Goal: Transaction & Acquisition: Purchase product/service

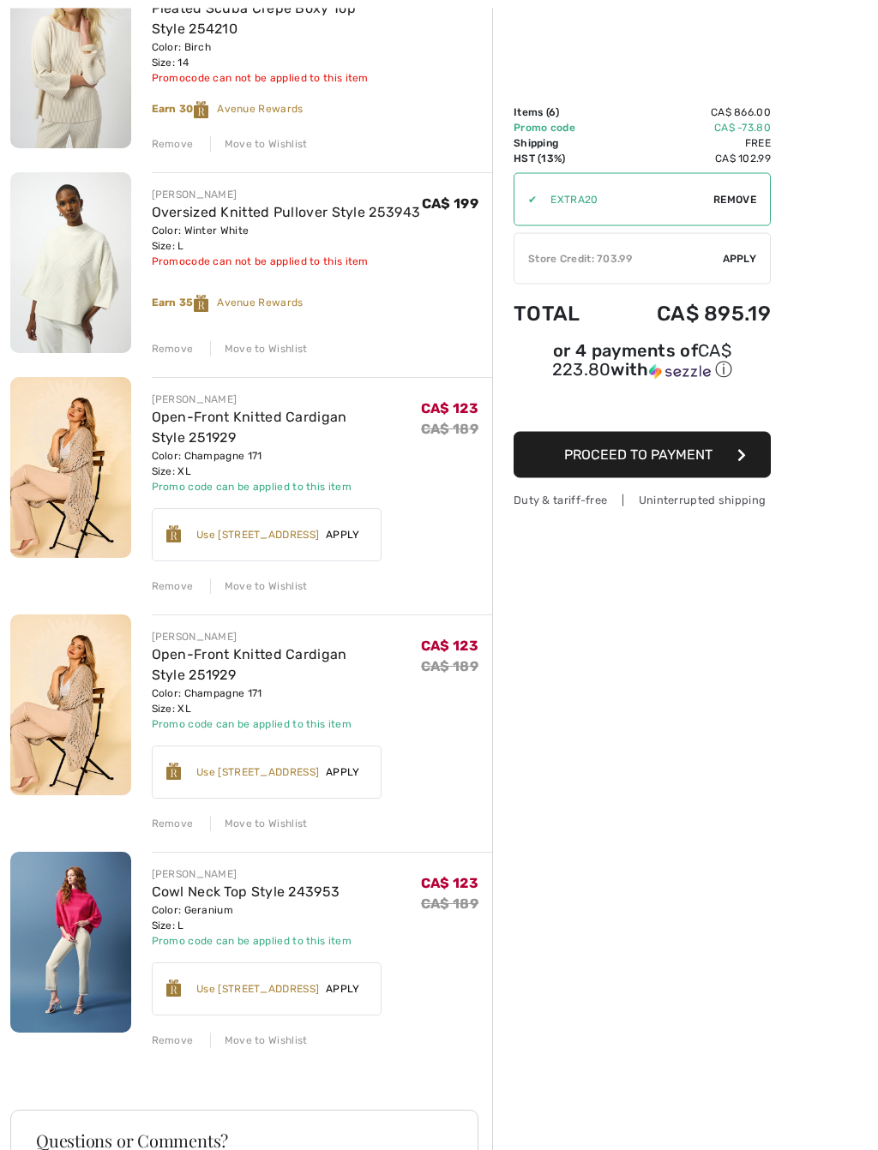
scroll to position [473, 0]
click at [178, 818] on div "Remove" at bounding box center [173, 823] width 42 height 15
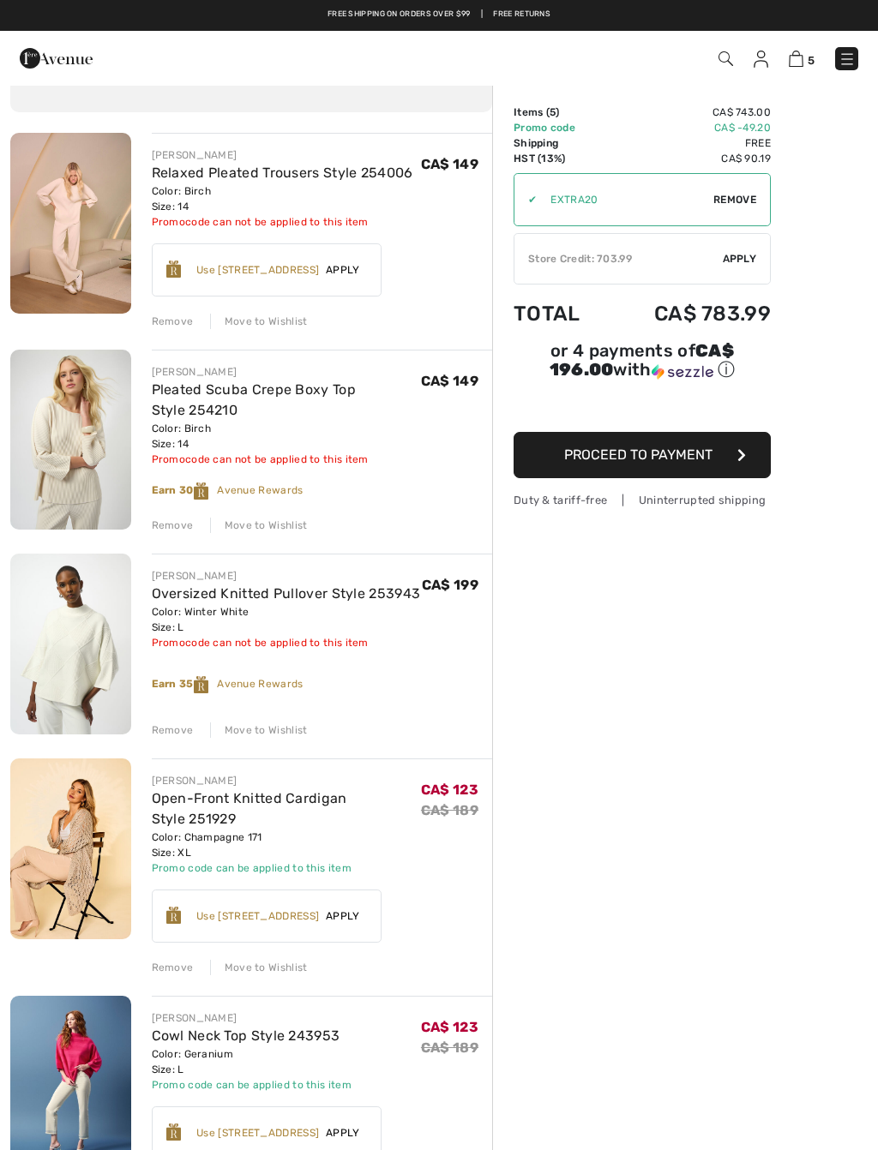
scroll to position [96, 0]
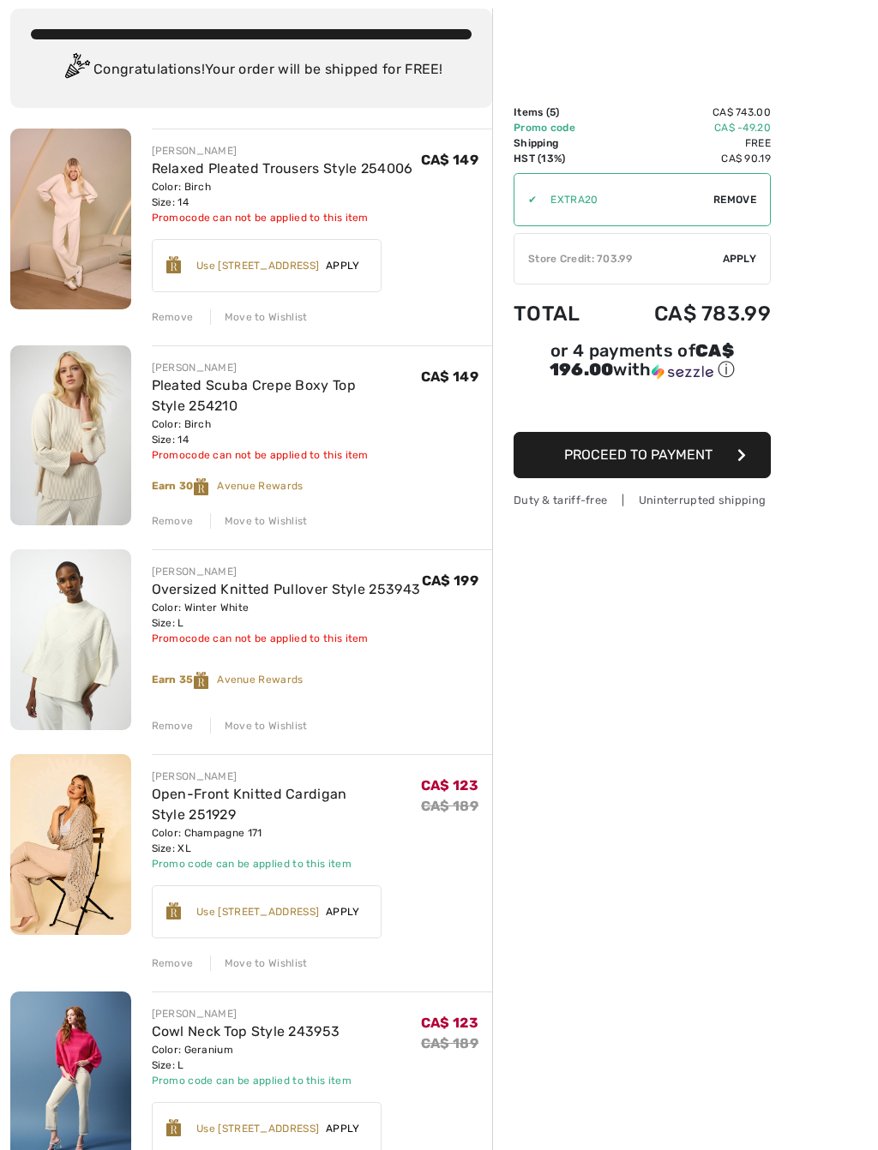
click at [67, 658] on img at bounding box center [70, 639] width 121 height 180
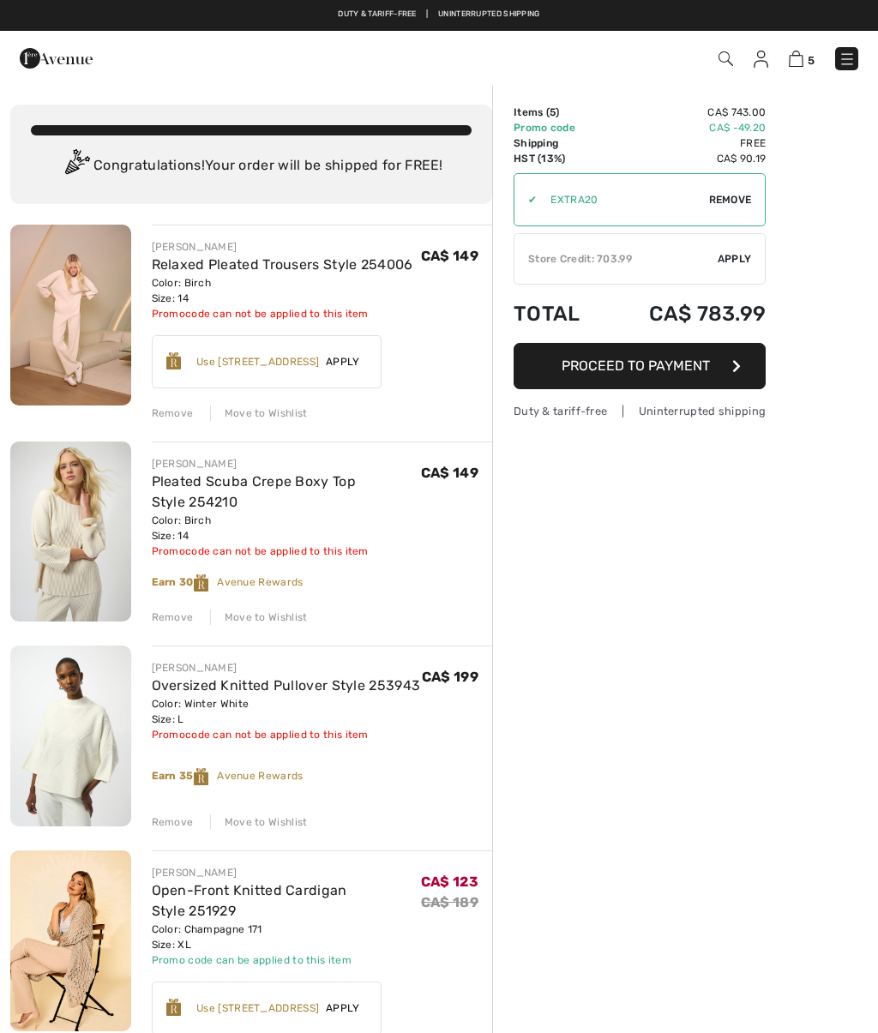
scroll to position [144, 0]
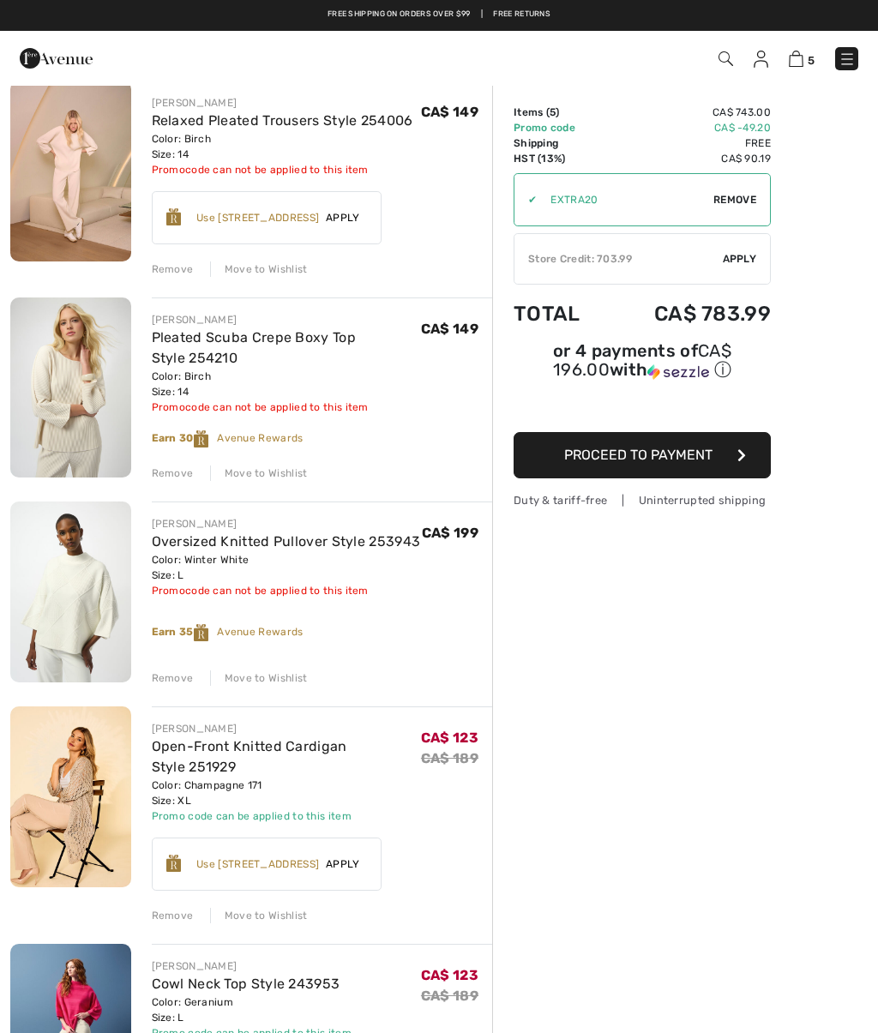
click at [267, 681] on div "Move to Wishlist" at bounding box center [259, 677] width 98 height 15
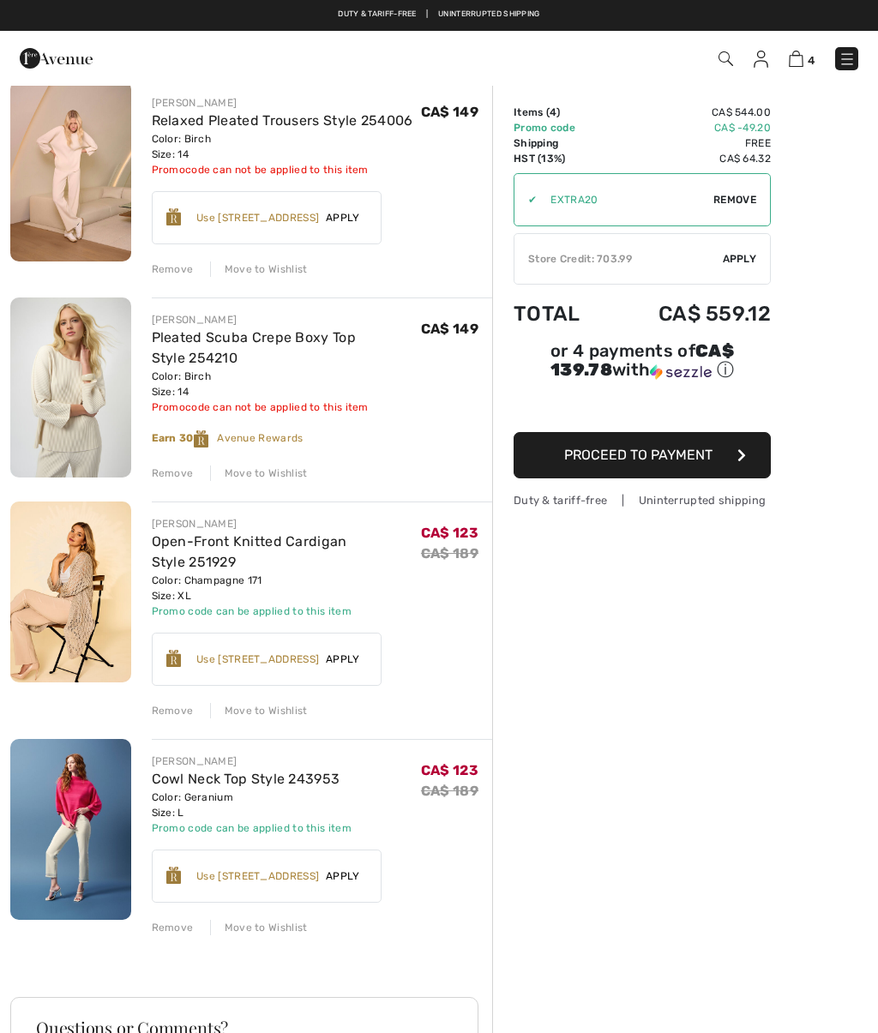
click at [638, 453] on span "Proceed to Payment" at bounding box center [638, 454] width 148 height 16
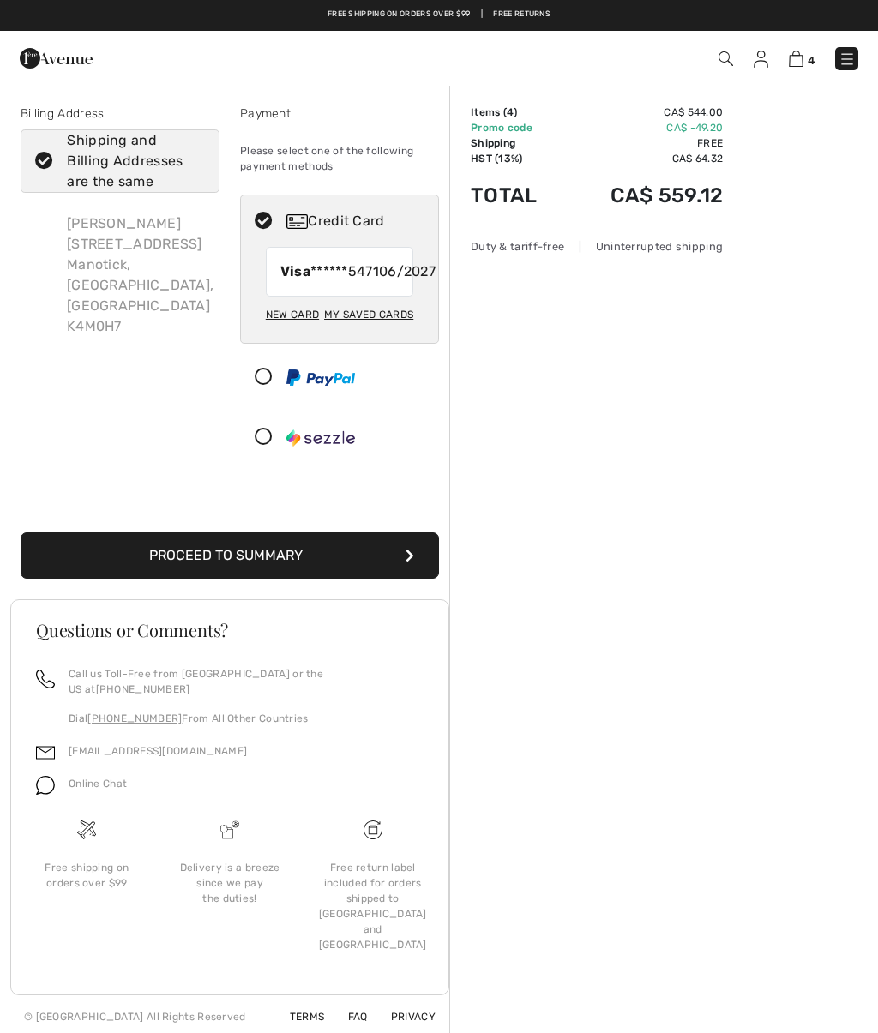
click at [416, 569] on button "Proceed to Summary" at bounding box center [230, 555] width 418 height 46
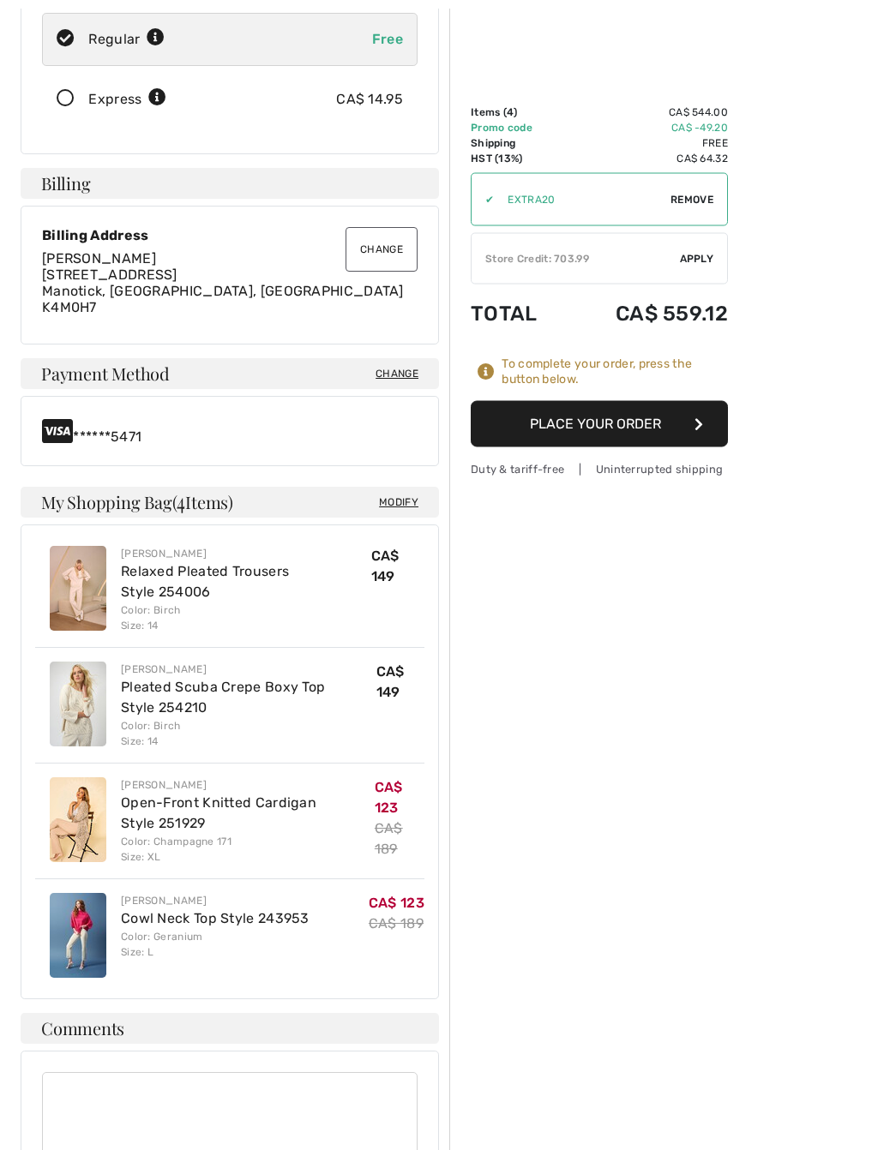
scroll to position [347, 0]
click at [75, 694] on img at bounding box center [78, 704] width 57 height 85
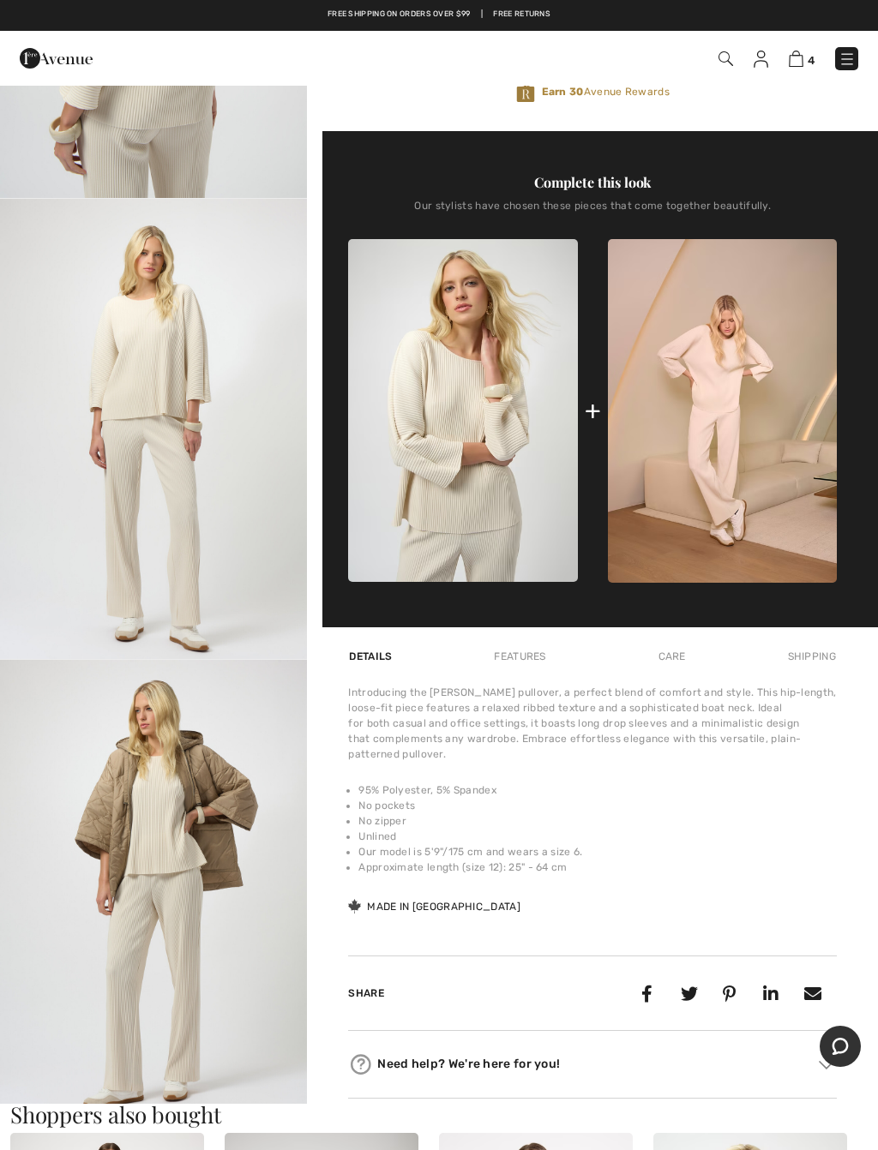
scroll to position [527, 0]
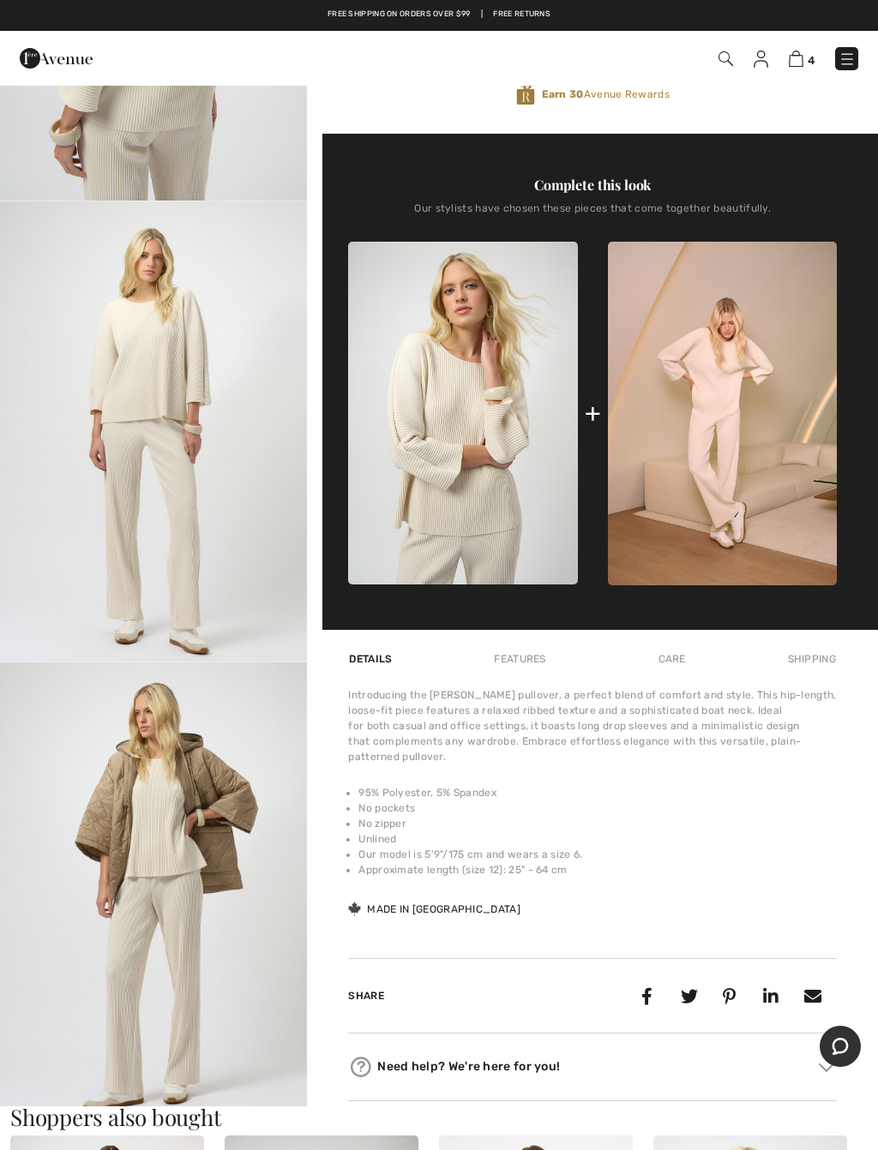
click at [836, 391] on div "Complete this look Our stylists have chosen these pieces that come together bea…" at bounding box center [592, 382] width 488 height 496
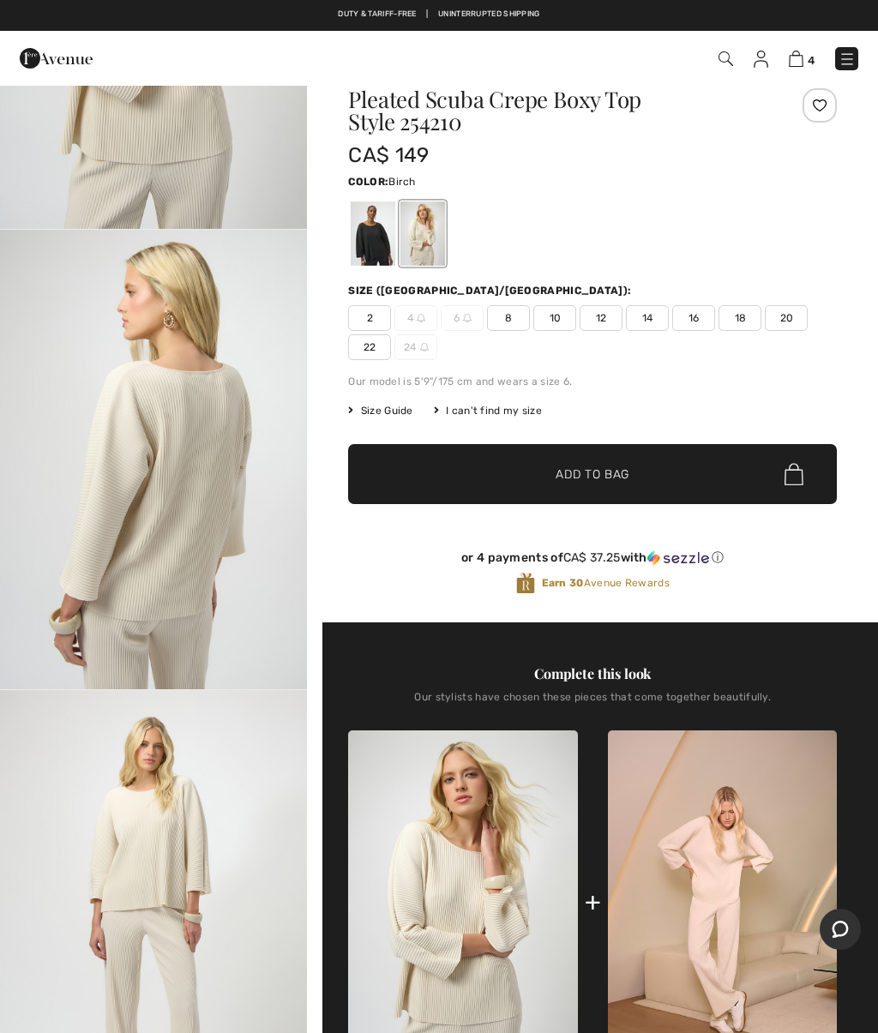
scroll to position [0, 0]
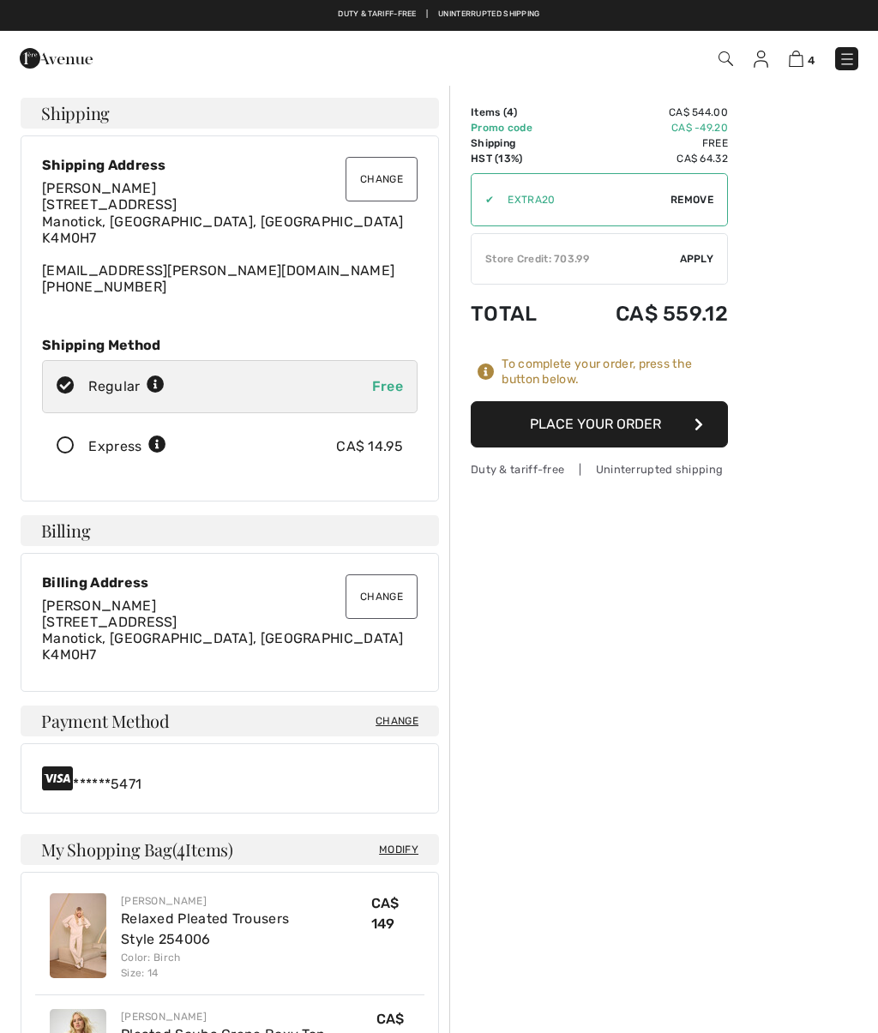
scroll to position [395, 0]
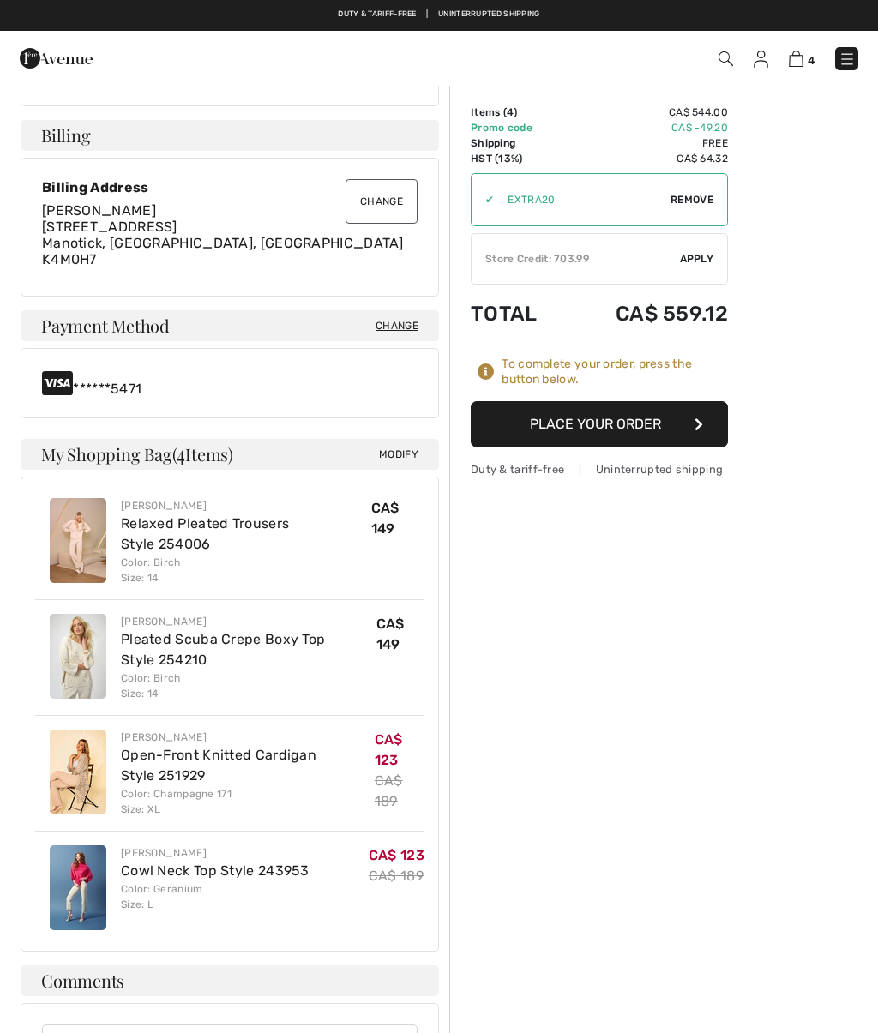
click at [673, 423] on button "Place Your Order" at bounding box center [598, 424] width 257 height 46
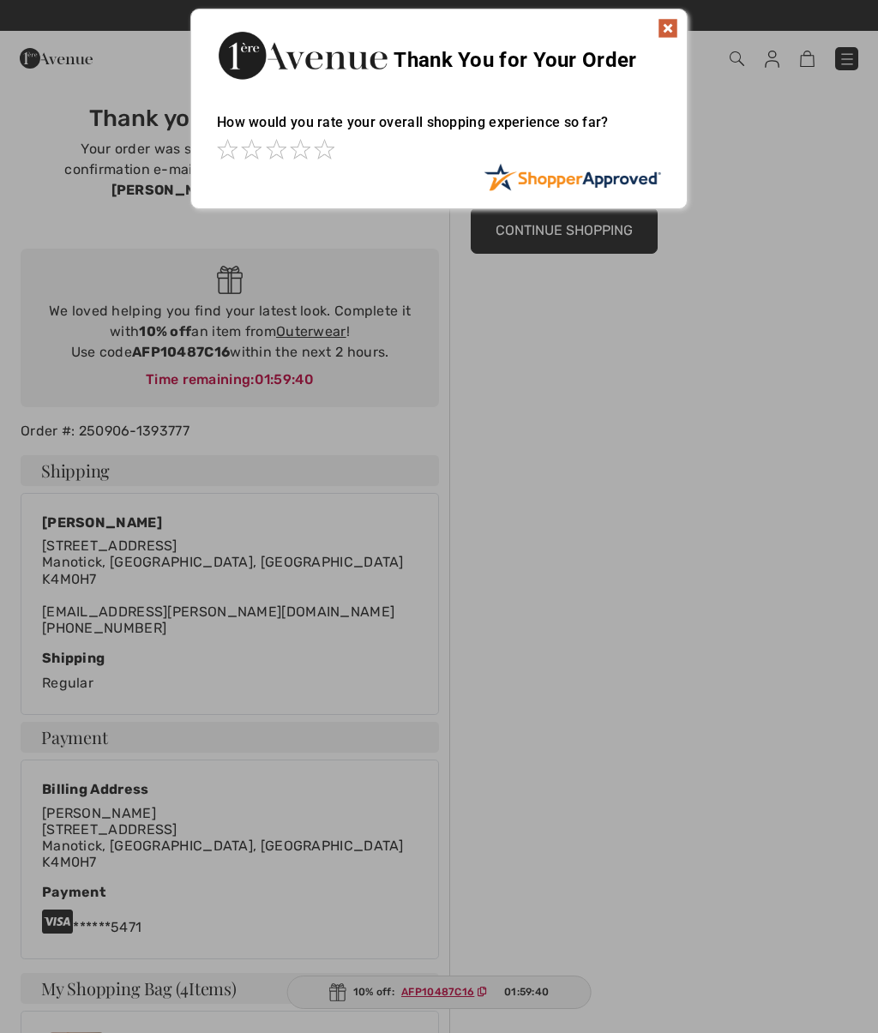
click at [583, 464] on div at bounding box center [439, 516] width 878 height 1033
click at [661, 32] on img at bounding box center [667, 28] width 21 height 21
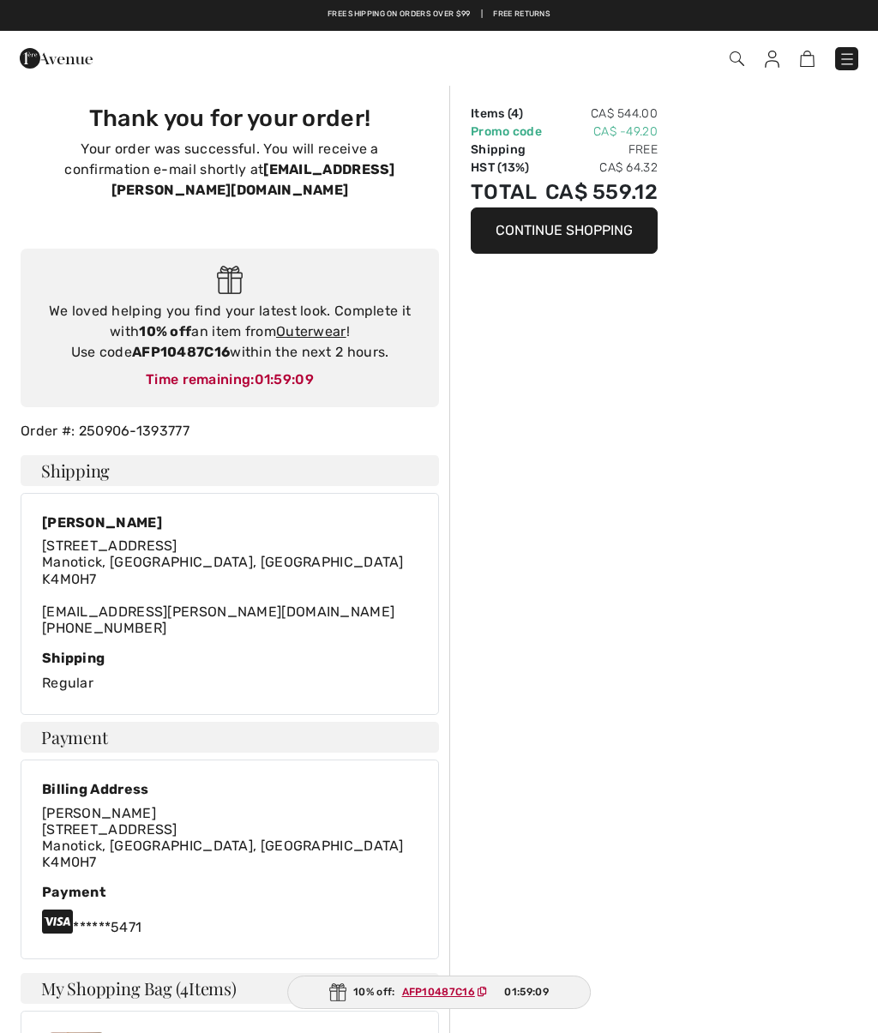
click at [393, 824] on div "Billing Address [PERSON_NAME] [STREET_ADDRESS]" at bounding box center [229, 829] width 375 height 96
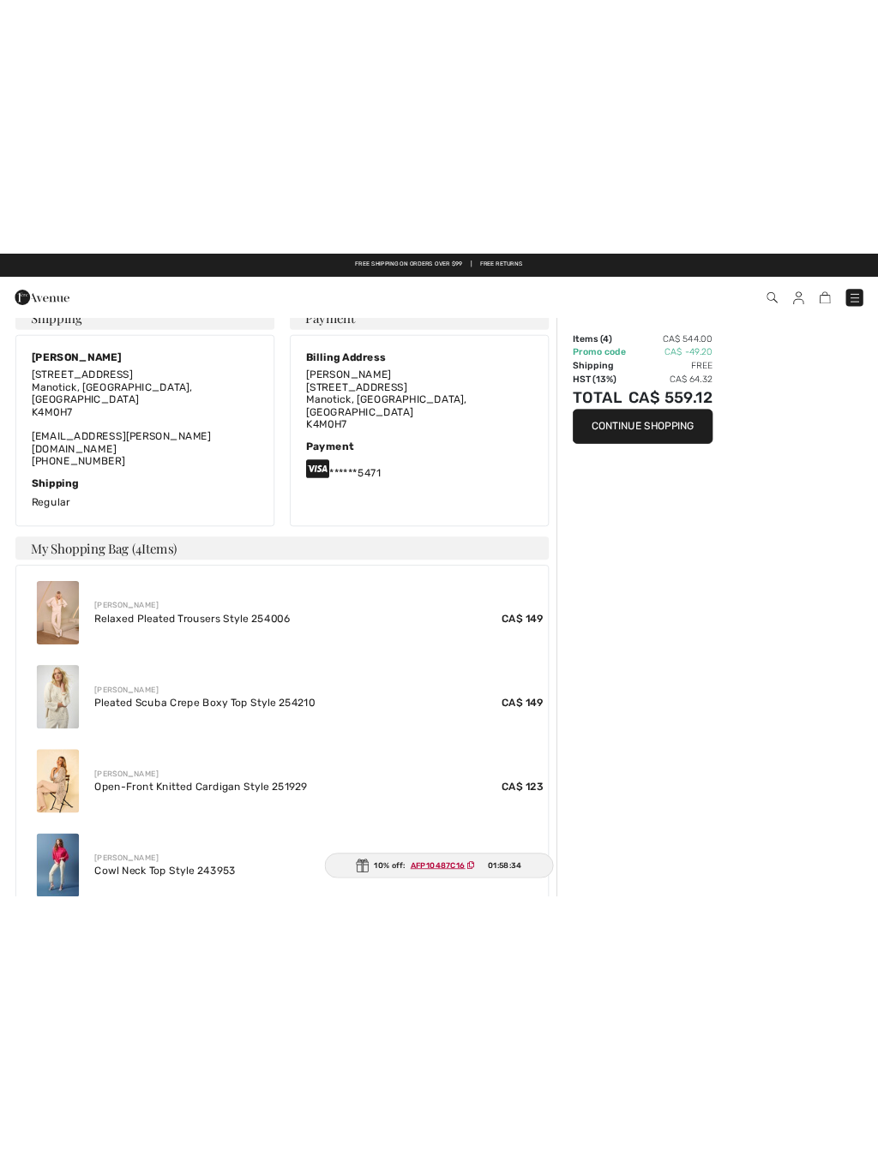
scroll to position [333, 0]
